Goal: Navigation & Orientation: Find specific page/section

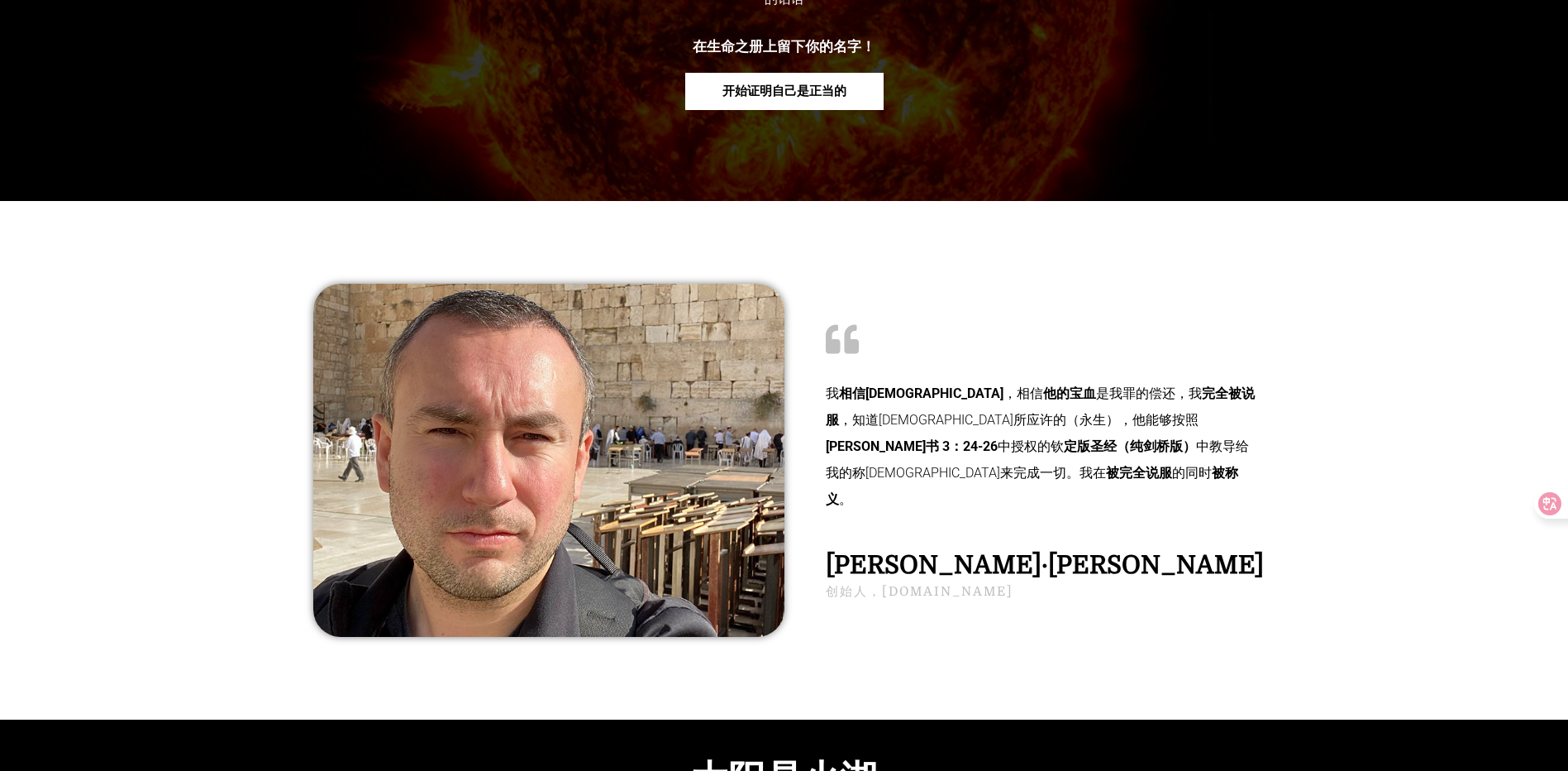
scroll to position [496, 0]
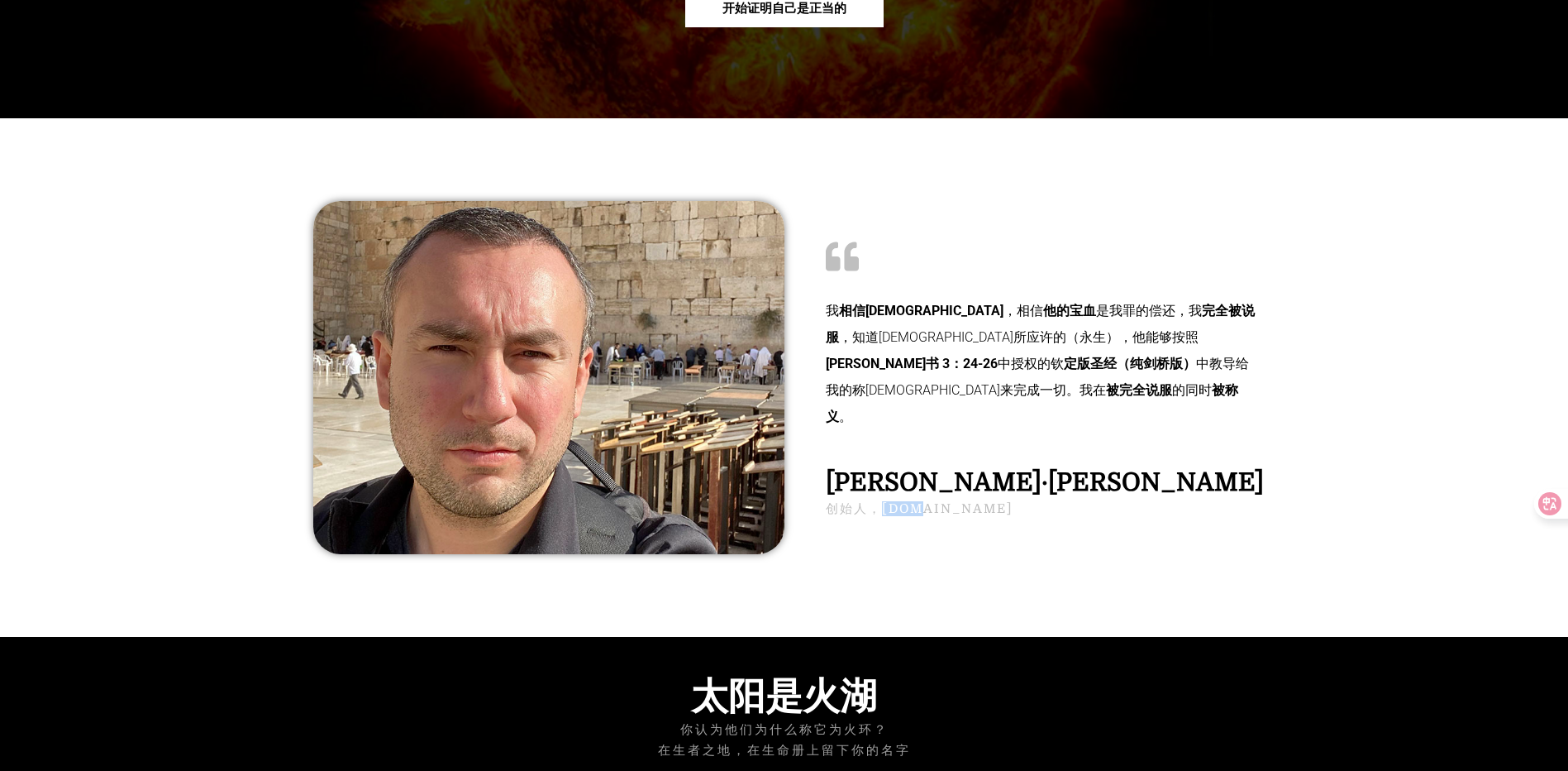
drag, startPoint x: 884, startPoint y: 491, endPoint x: 919, endPoint y: 489, distance: 35.1
click at [918, 502] on h2 "创始人，[DOMAIN_NAME]" at bounding box center [1041, 508] width 430 height 13
drag, startPoint x: 919, startPoint y: 489, endPoint x: 946, endPoint y: 493, distance: 27.3
click at [946, 502] on h2 "创始人，[DOMAIN_NAME]" at bounding box center [1041, 508] width 430 height 13
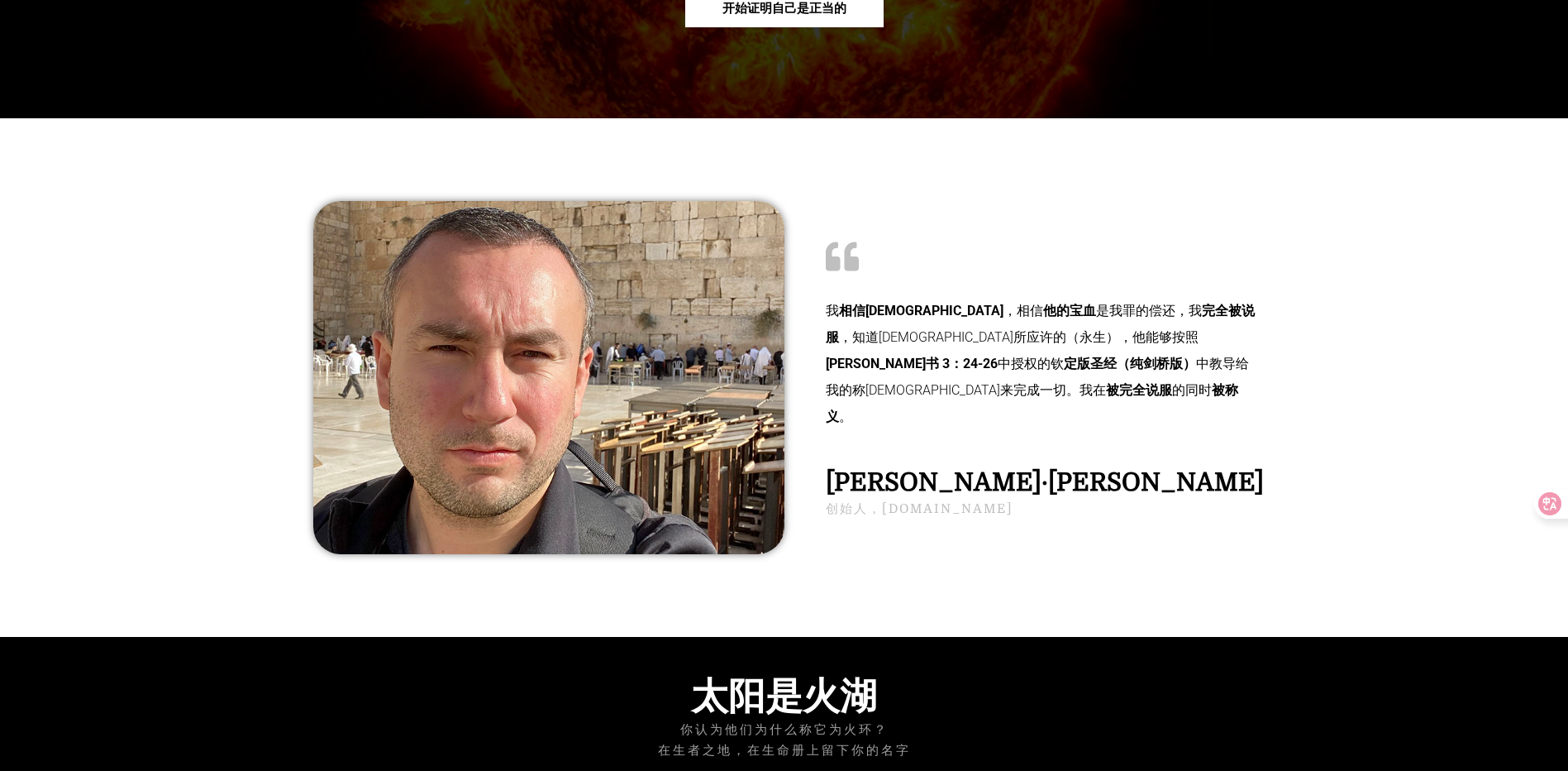
click at [903, 470] on h2 "[PERSON_NAME]·[PERSON_NAME]" at bounding box center [1041, 482] width 430 height 25
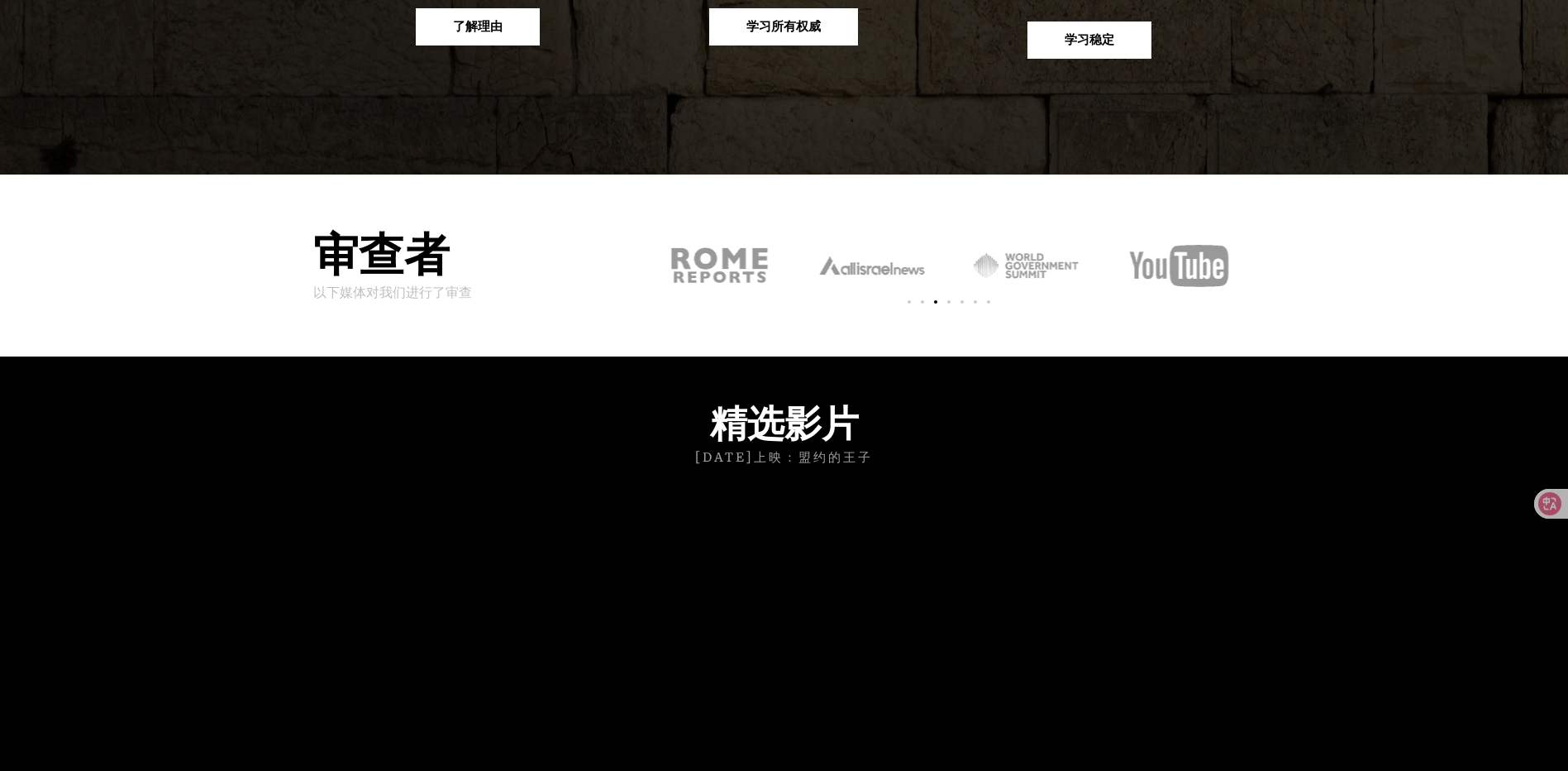
drag, startPoint x: 932, startPoint y: 587, endPoint x: 921, endPoint y: 618, distance: 32.9
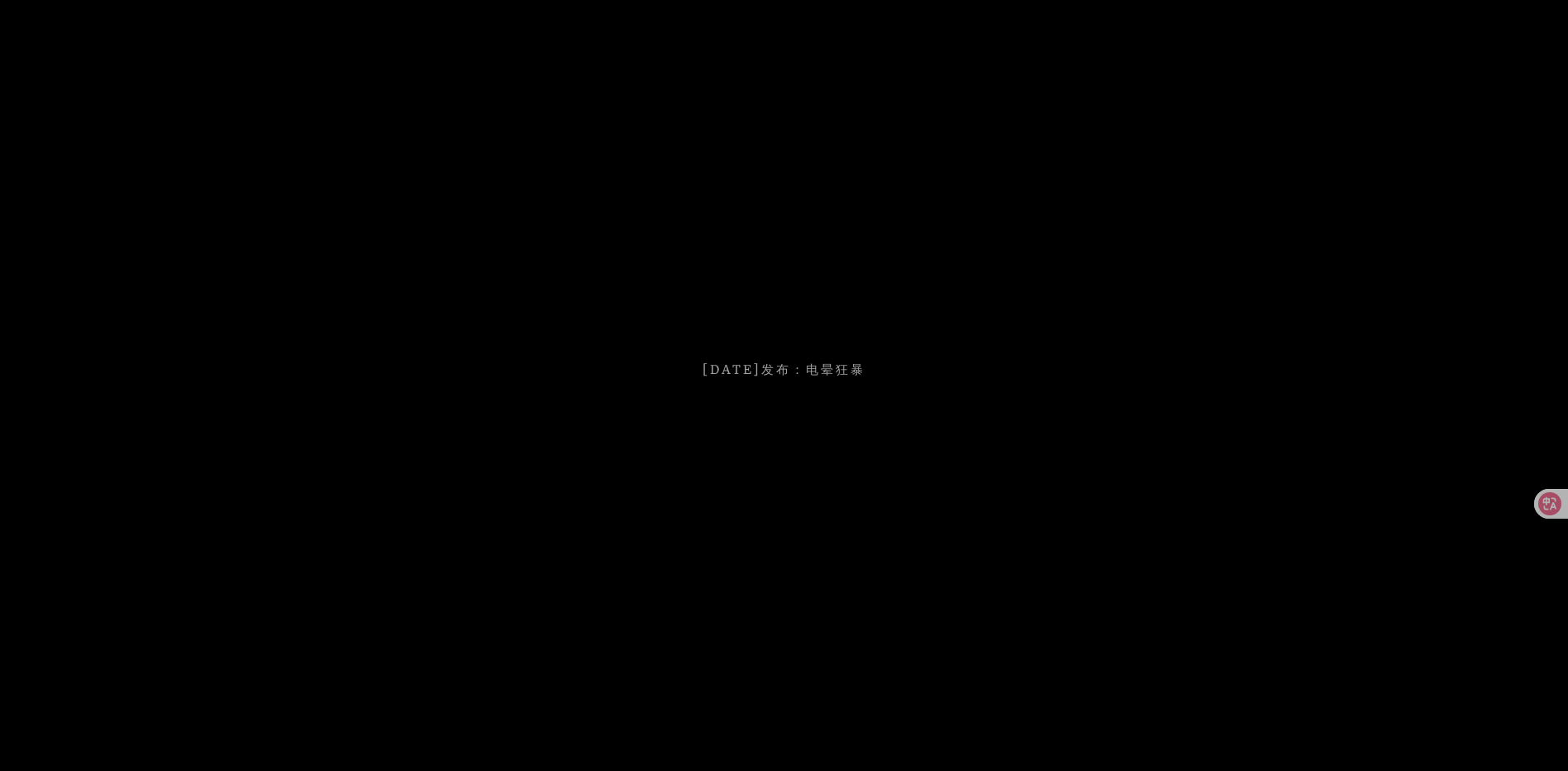
scroll to position [5191, 0]
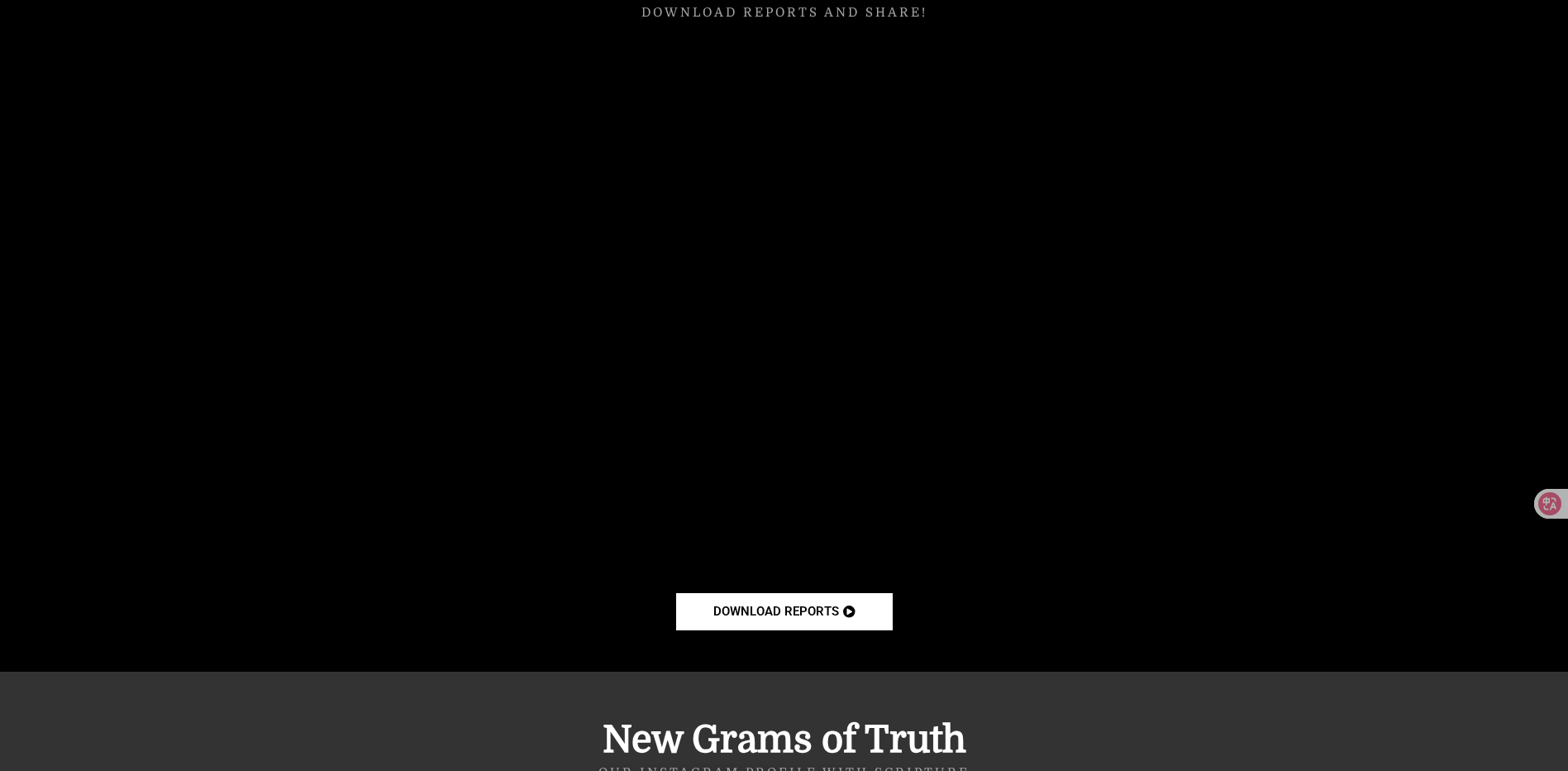
drag, startPoint x: 1351, startPoint y: 344, endPoint x: 1276, endPoint y: 574, distance: 241.9
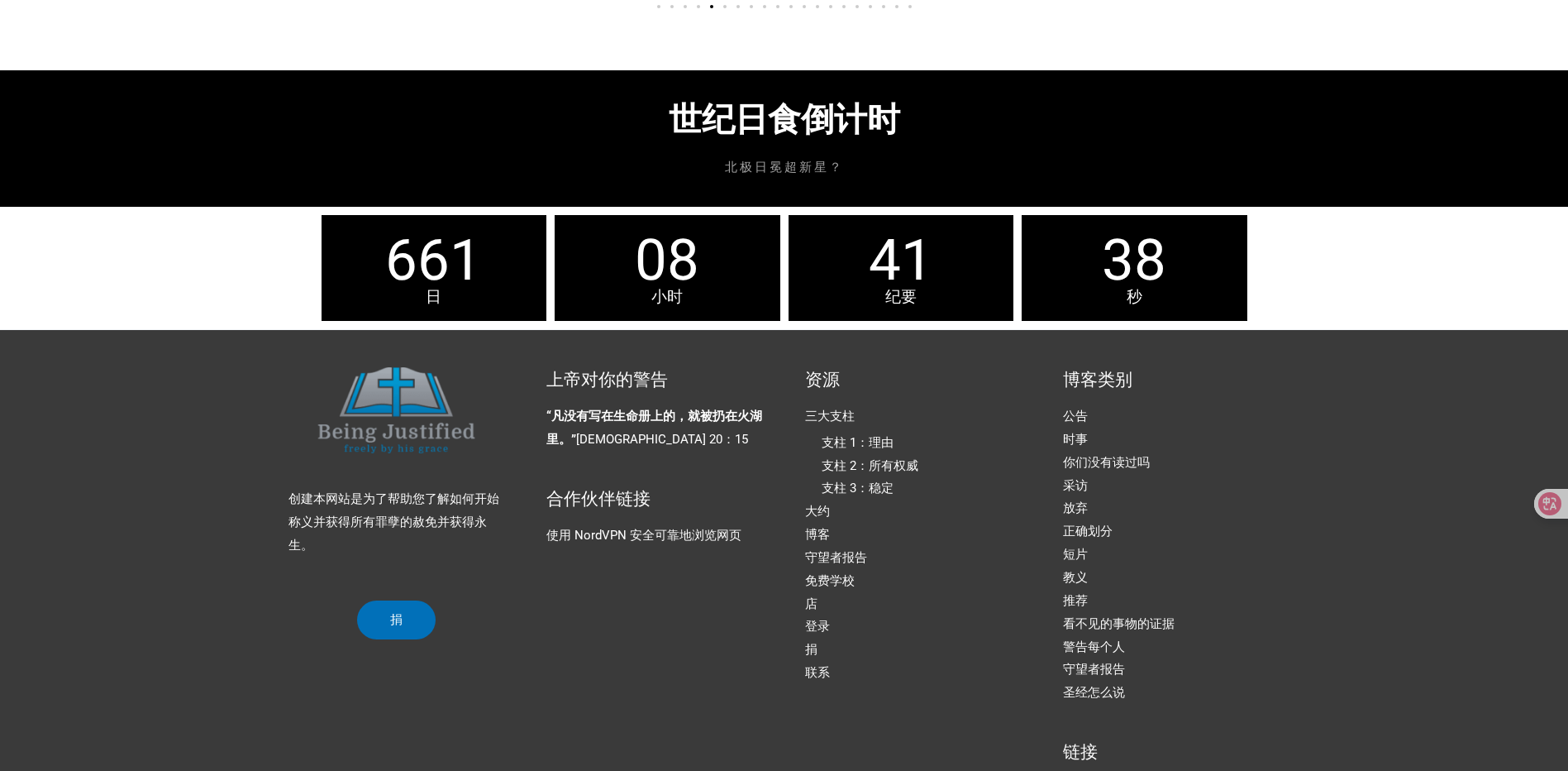
scroll to position [7356, 0]
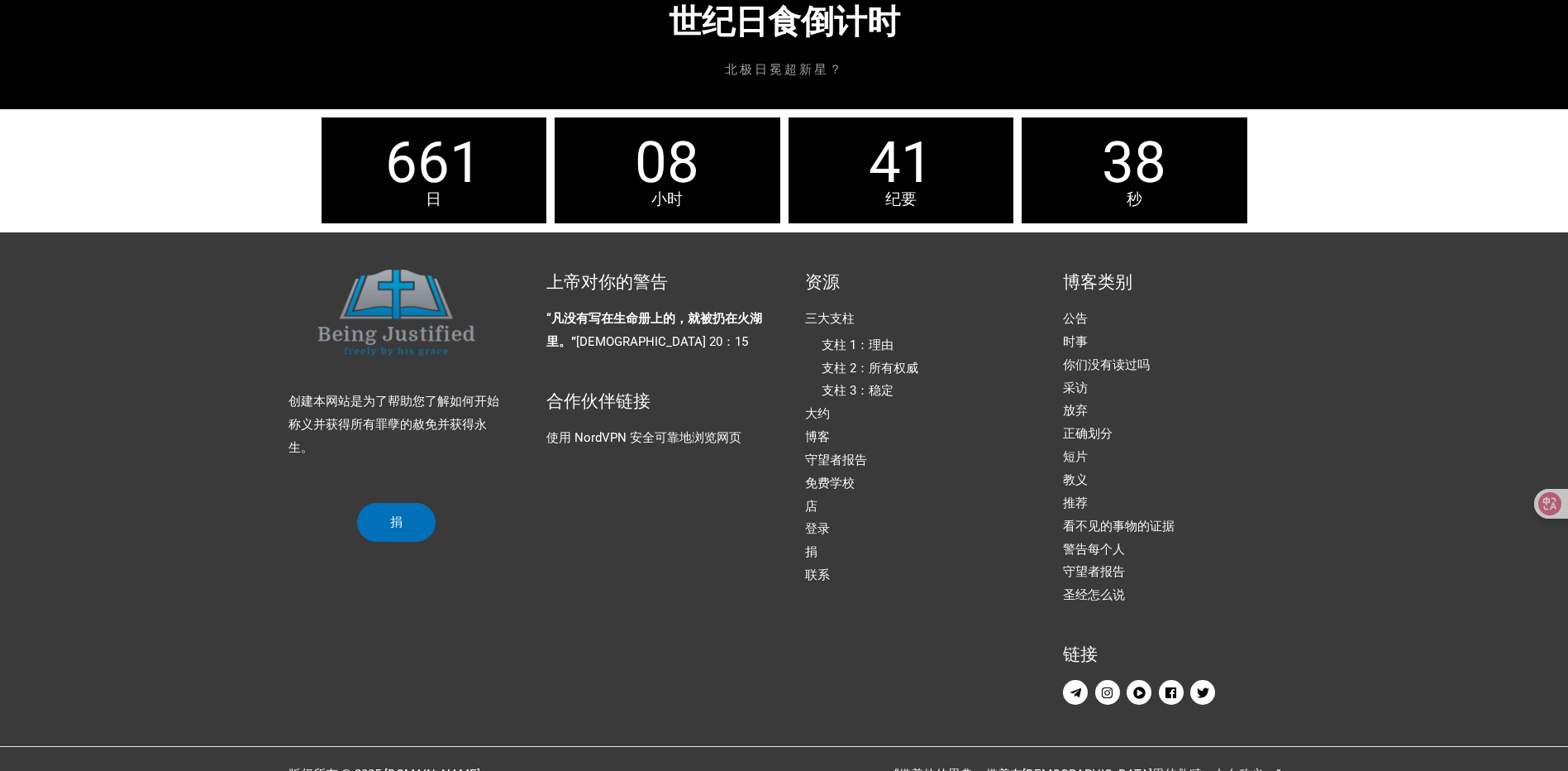
drag, startPoint x: 196, startPoint y: 456, endPoint x: 181, endPoint y: 493, distance: 39.9
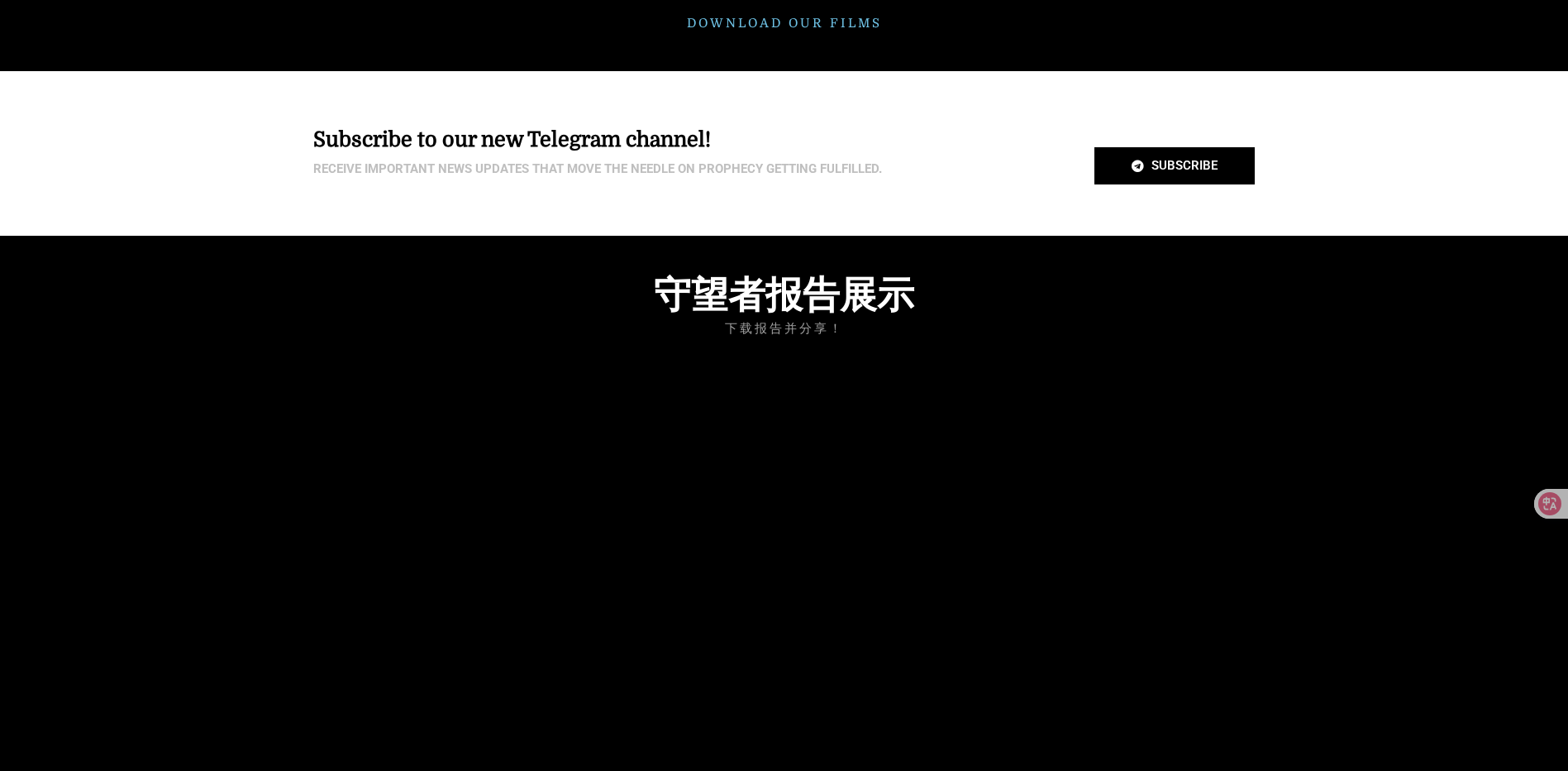
scroll to position [0, 0]
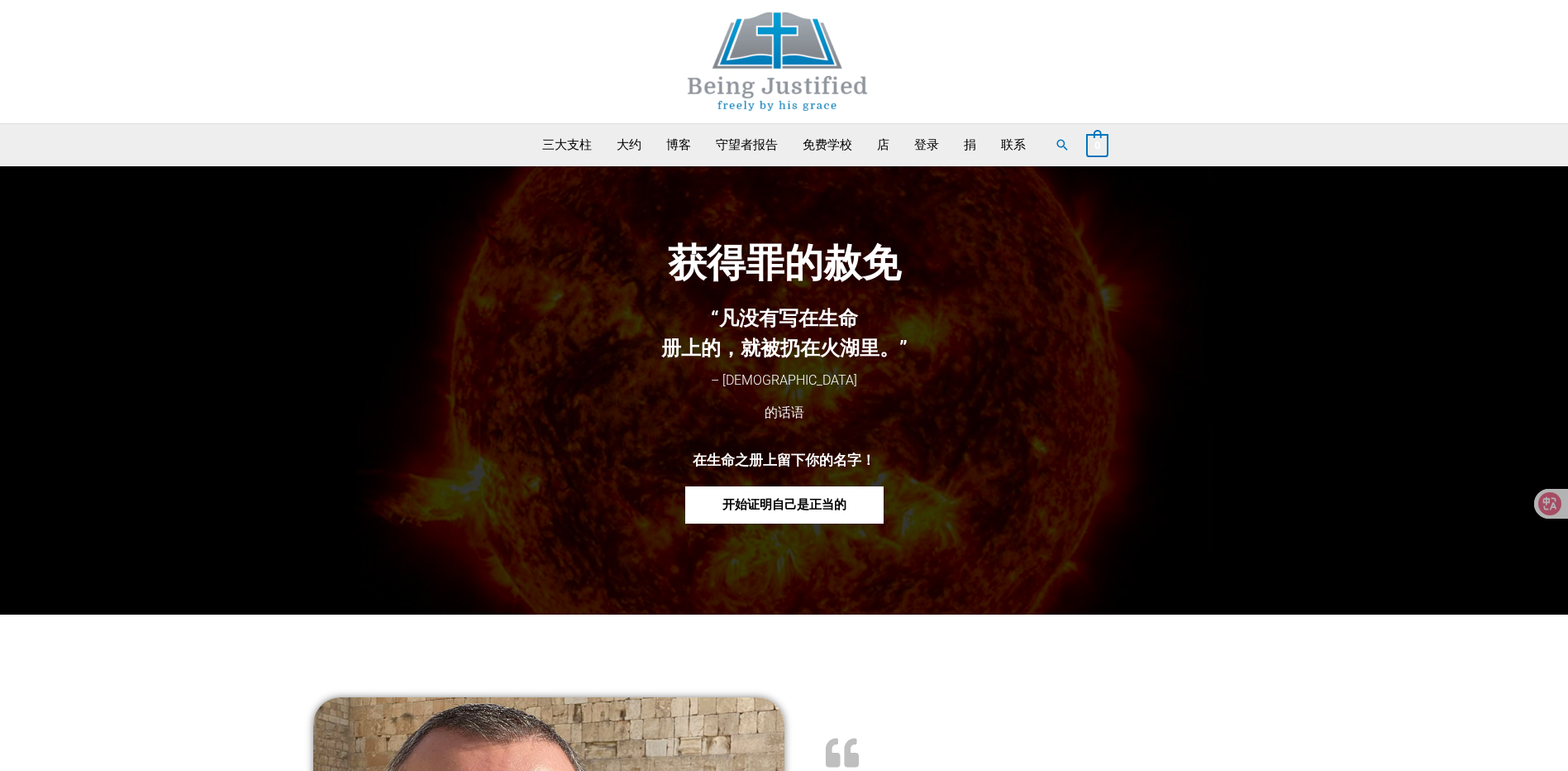
drag, startPoint x: 756, startPoint y: 385, endPoint x: 912, endPoint y: 175, distance: 261.6
click at [670, 149] on link "博客" at bounding box center [679, 145] width 50 height 42
